Goal: Information Seeking & Learning: Learn about a topic

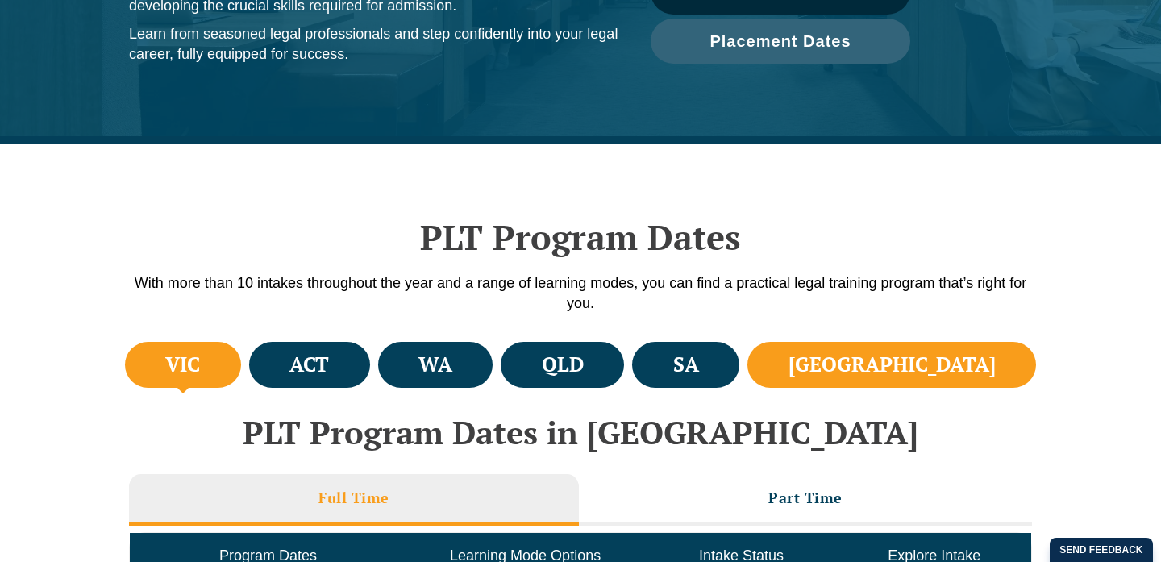
click at [927, 365] on li "[GEOGRAPHIC_DATA]" at bounding box center [892, 365] width 289 height 46
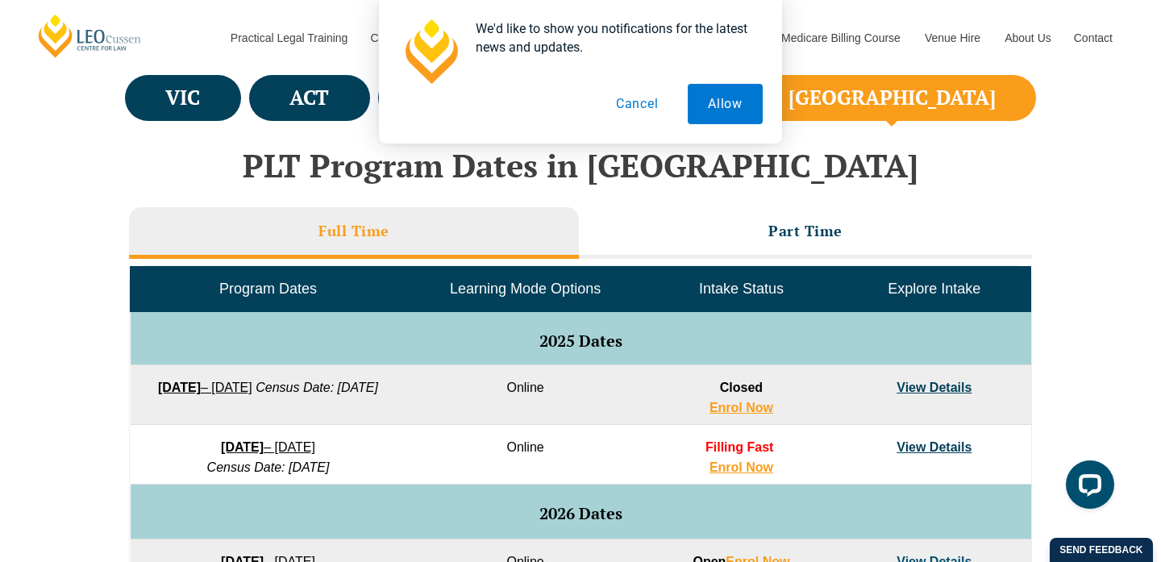
scroll to position [594, 0]
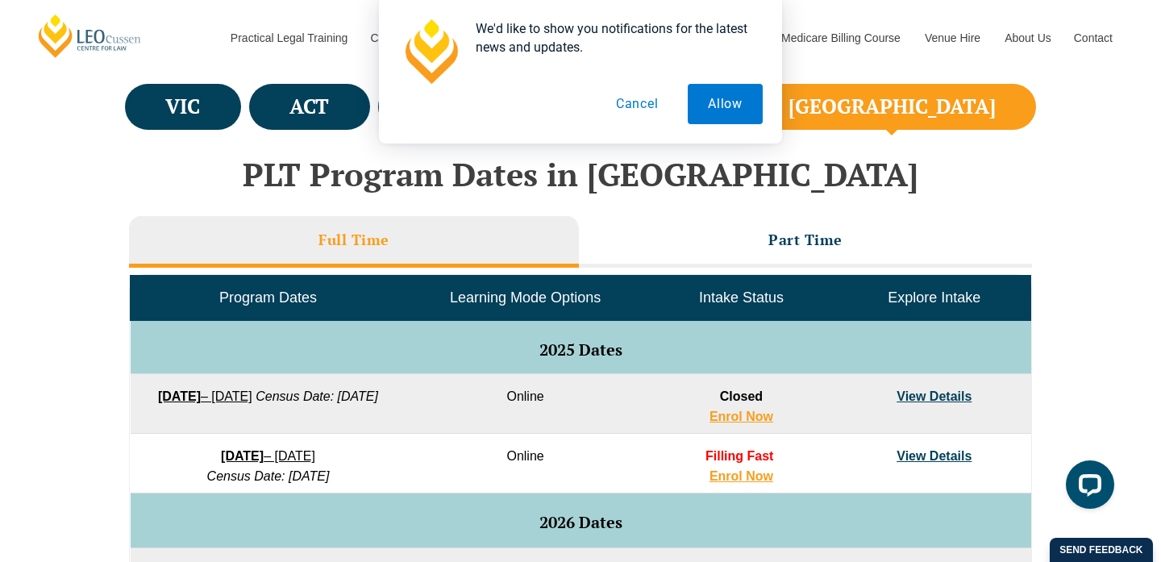
click at [646, 113] on button "Cancel" at bounding box center [637, 104] width 83 height 40
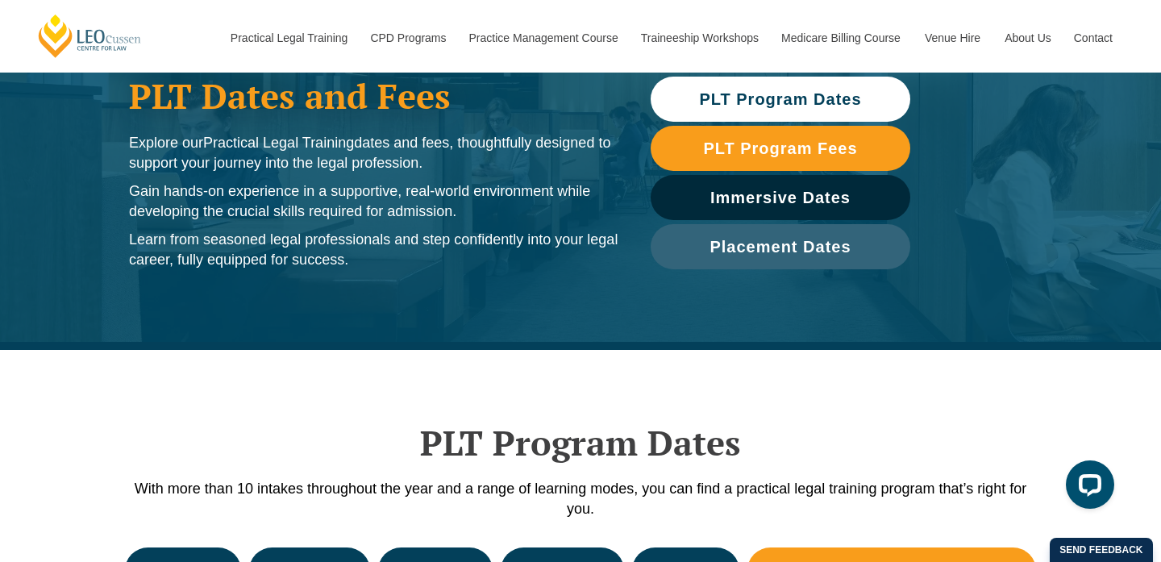
scroll to position [105, 0]
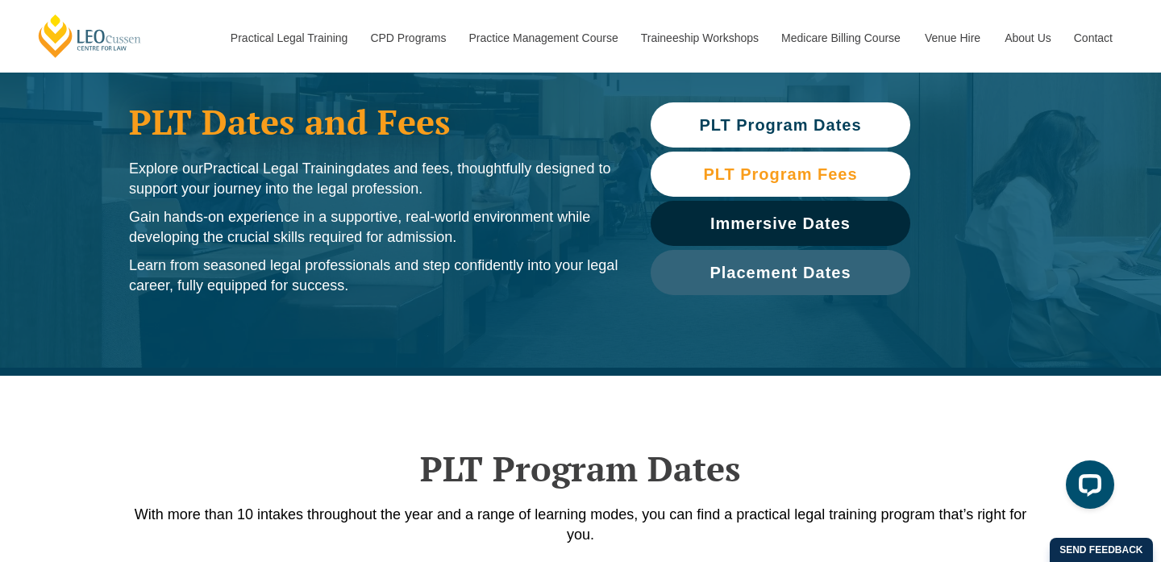
click at [752, 176] on span "PLT Program Fees" at bounding box center [780, 174] width 154 height 16
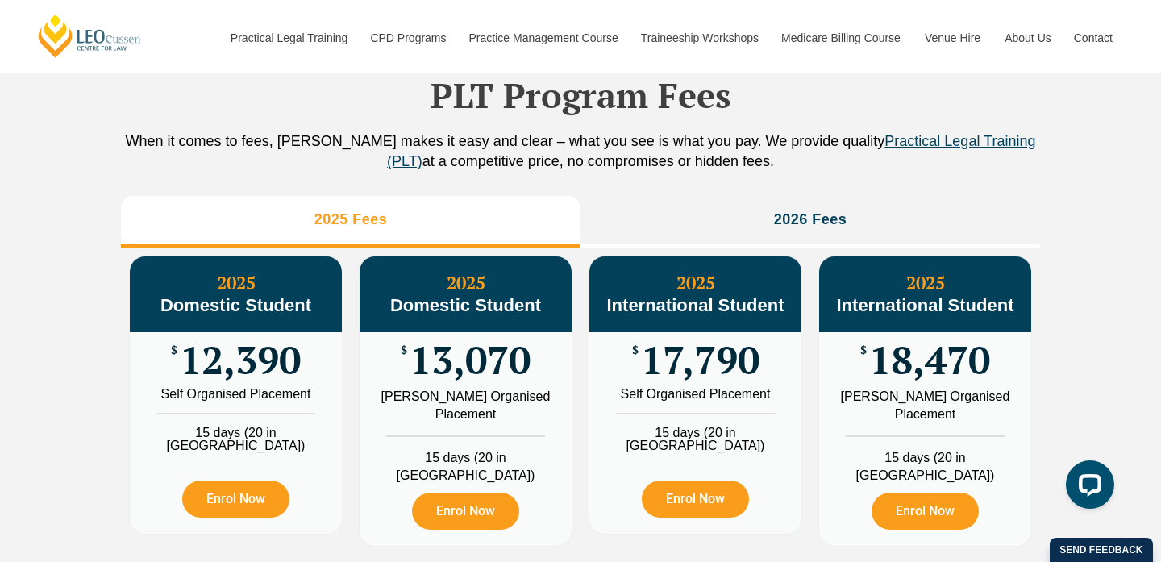
scroll to position [1795, 0]
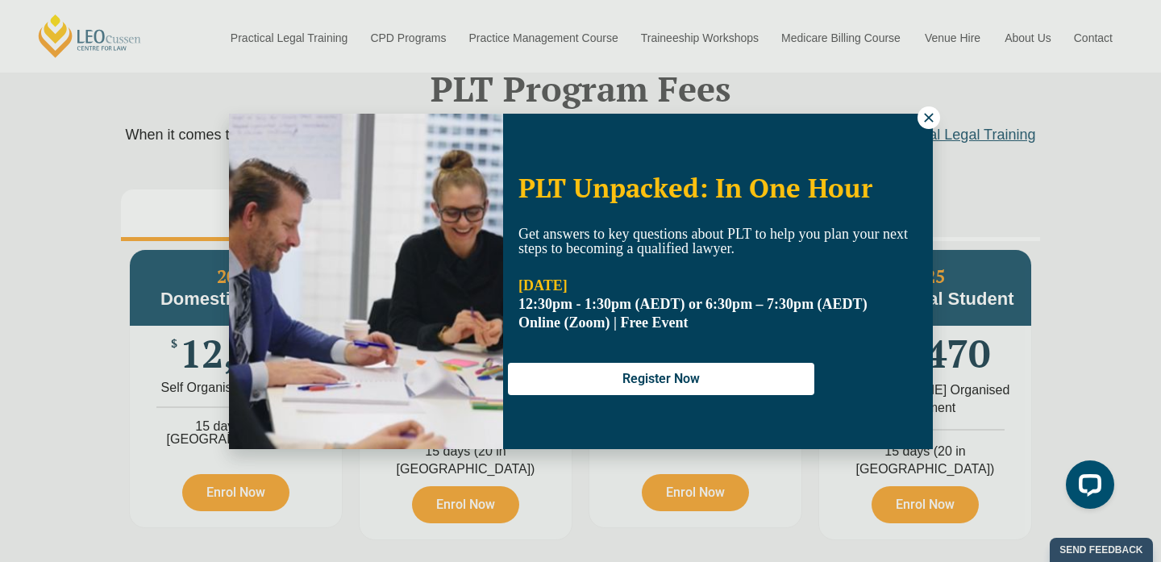
click at [923, 116] on icon at bounding box center [929, 117] width 15 height 15
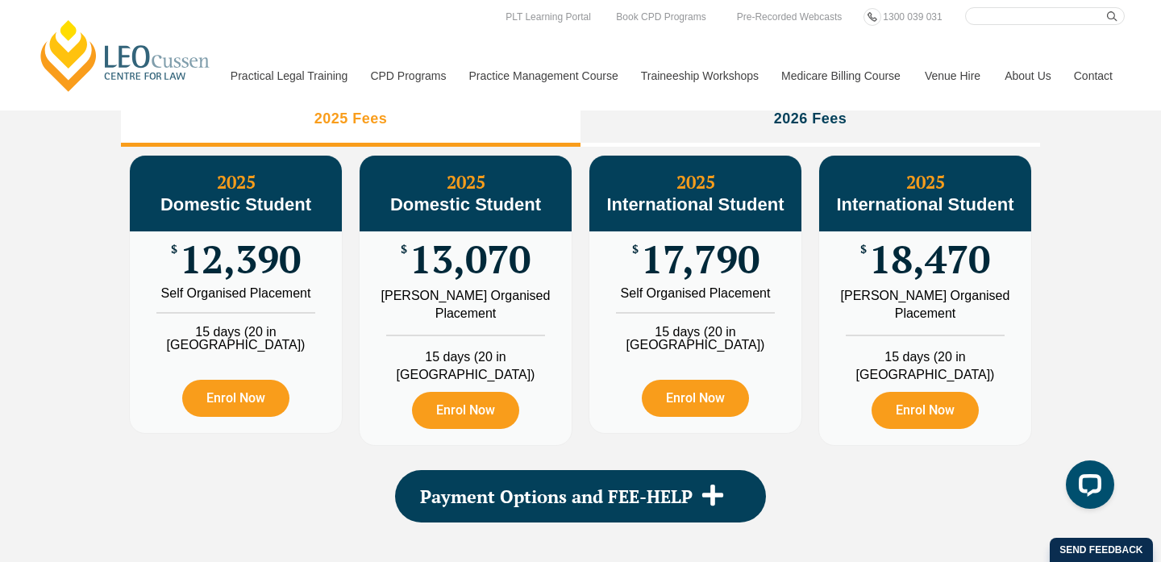
scroll to position [1855, 0]
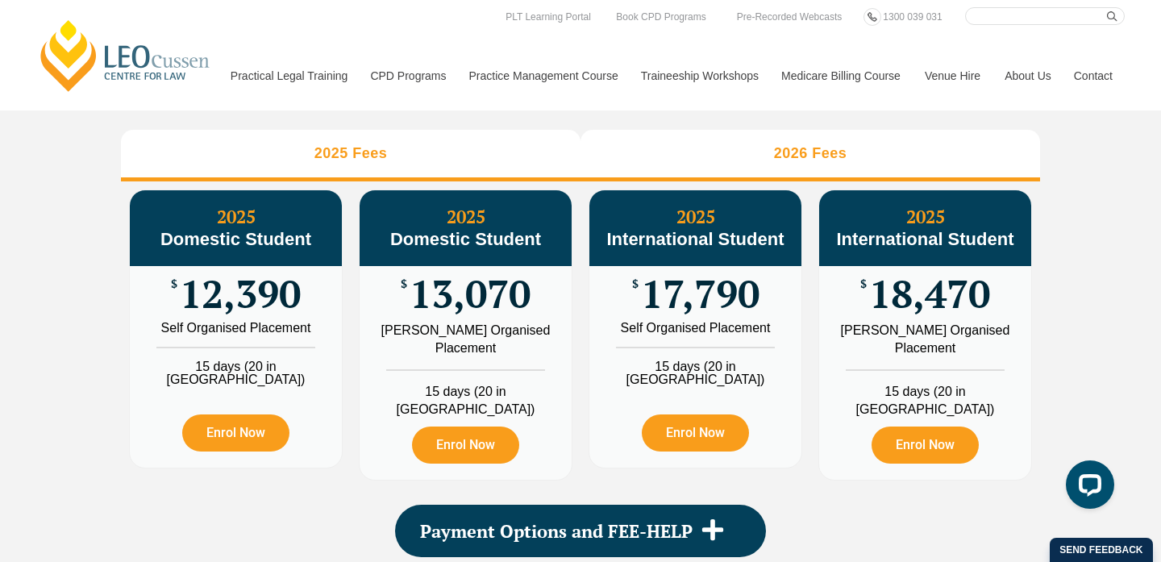
click at [783, 163] on h3 "2026 Fees" at bounding box center [810, 153] width 73 height 19
click at [417, 181] on li "2025 Fees" at bounding box center [351, 156] width 460 height 52
click at [754, 166] on li "2026 Fees" at bounding box center [811, 156] width 460 height 52
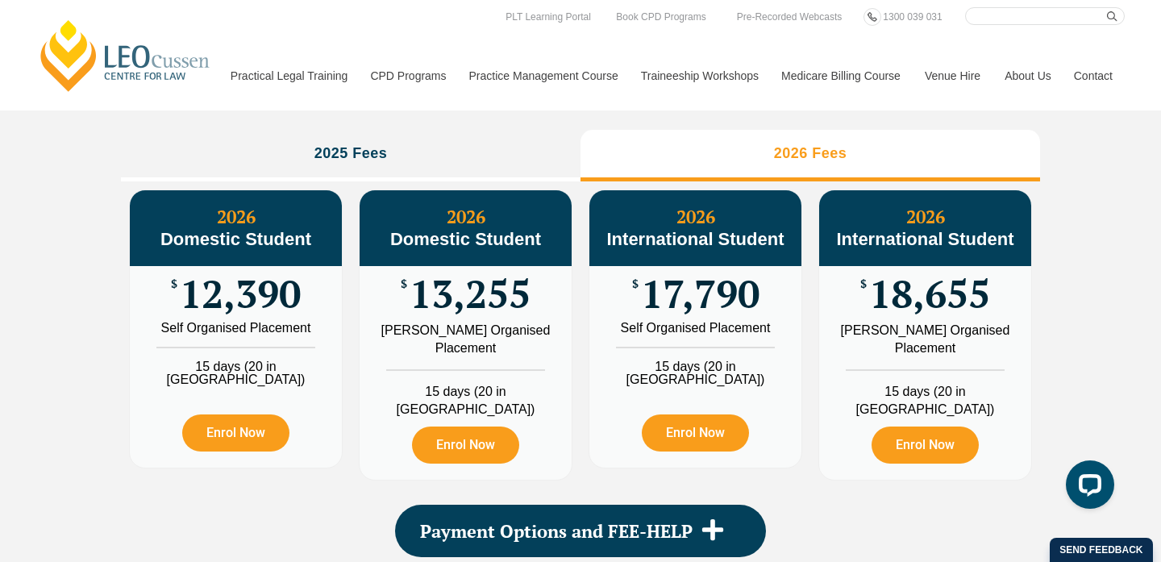
click at [450, 148] on div "PLT Program Fees When it comes to fees, [PERSON_NAME] makes it easy and clear –…" at bounding box center [580, 262] width 919 height 685
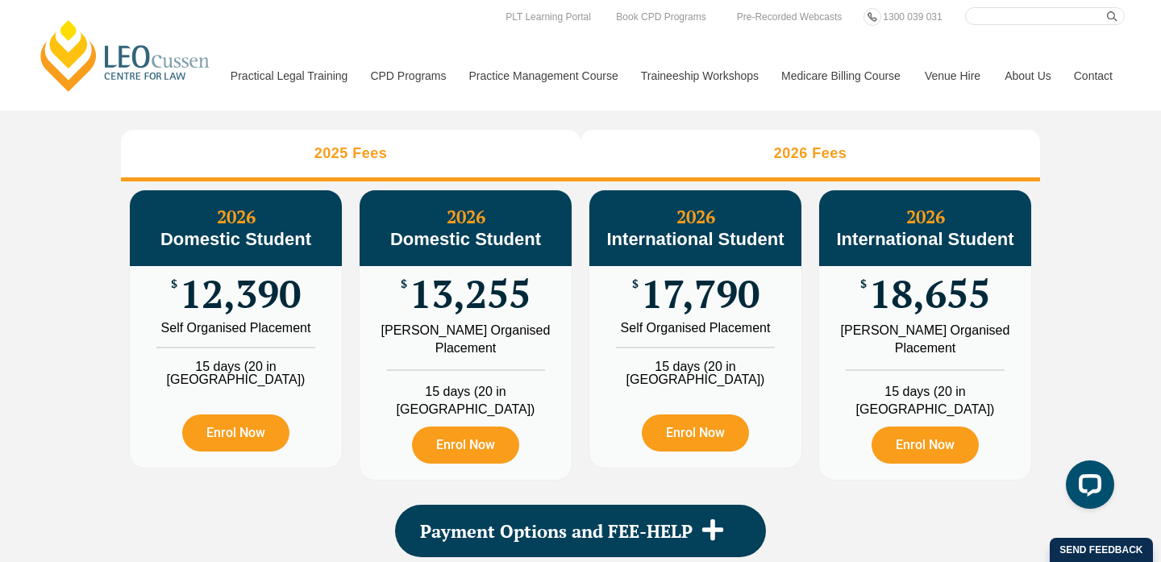
click at [451, 161] on li "2025 Fees" at bounding box center [351, 156] width 460 height 52
click at [773, 178] on li "2026 Fees" at bounding box center [811, 156] width 460 height 52
click at [421, 178] on li "2025 Fees" at bounding box center [351, 156] width 460 height 52
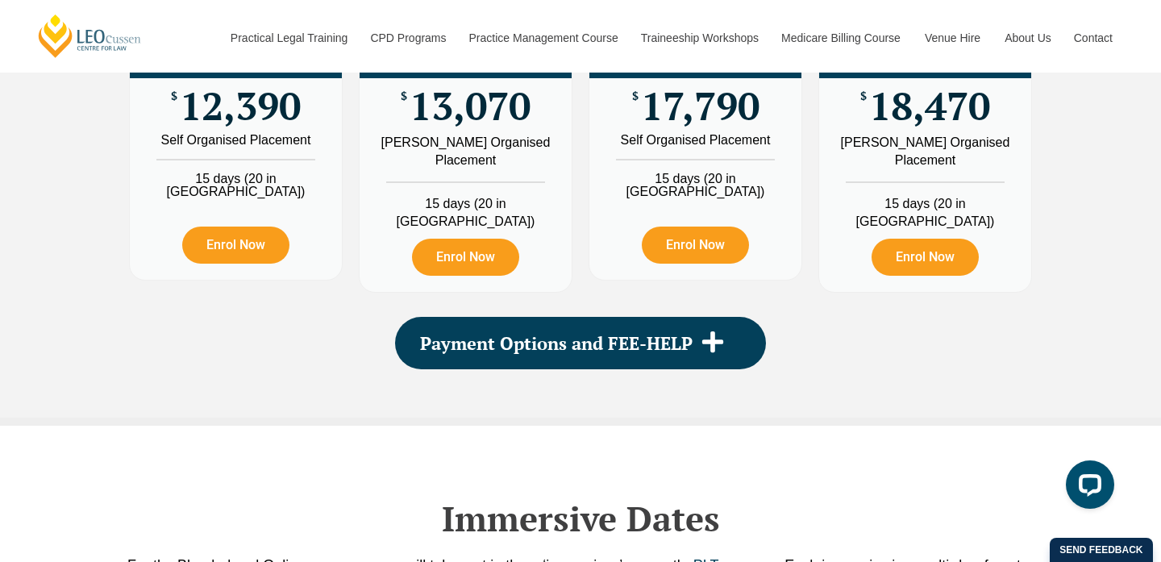
scroll to position [2039, 0]
